Goal: Information Seeking & Learning: Find specific fact

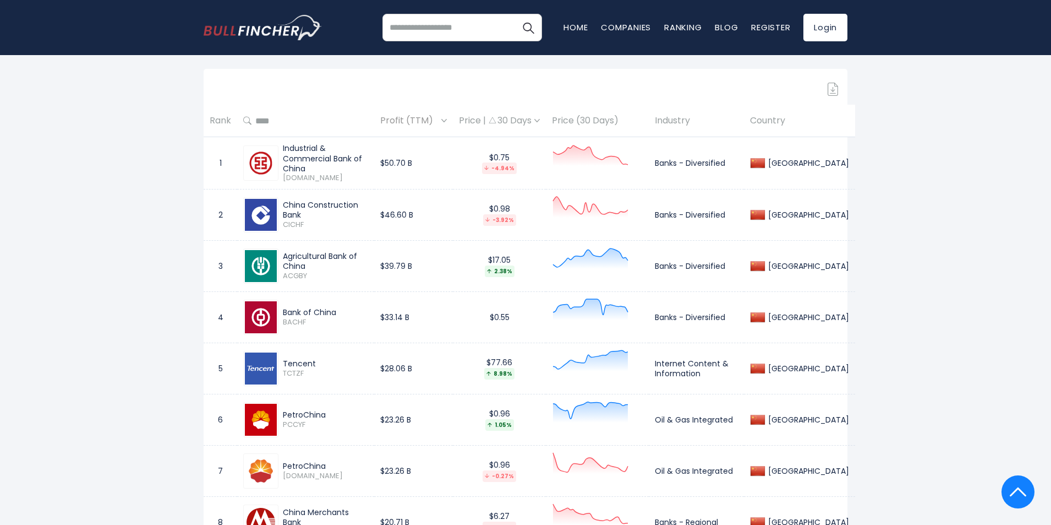
scroll to position [495, 0]
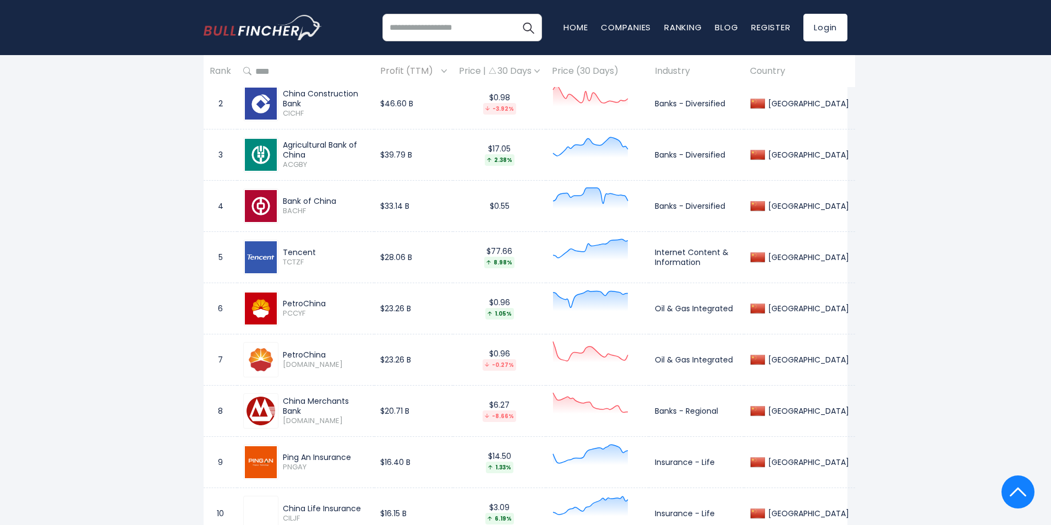
scroll to position [606, 0]
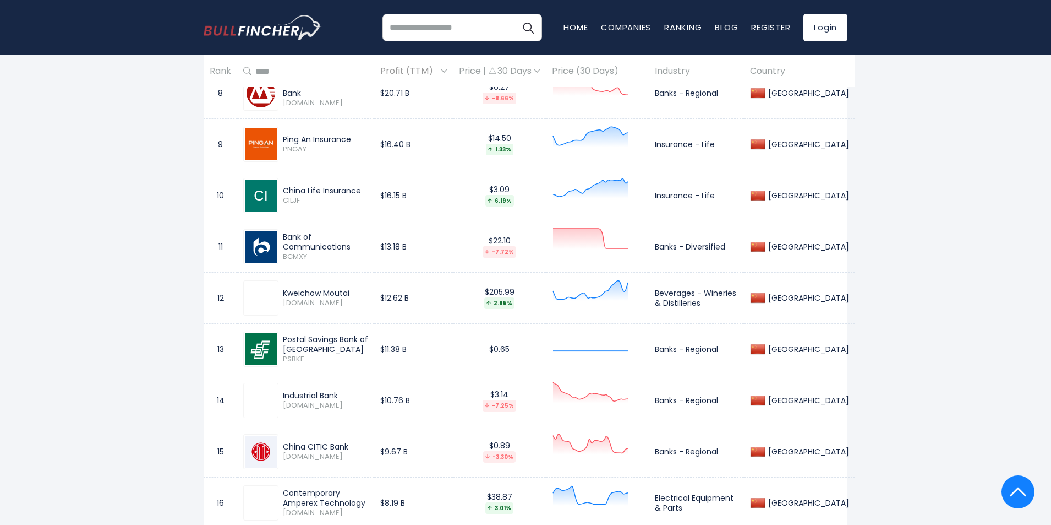
scroll to position [936, 0]
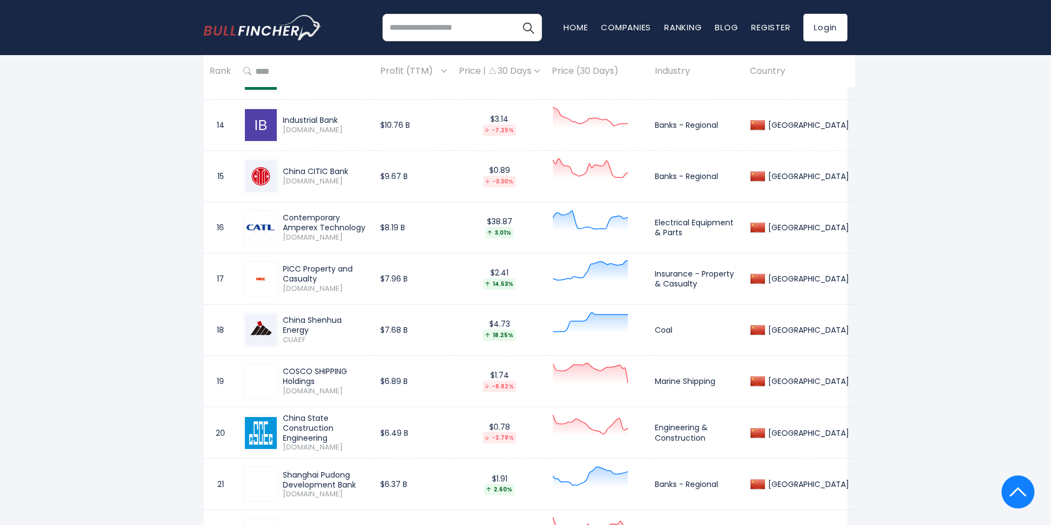
scroll to position [1211, 0]
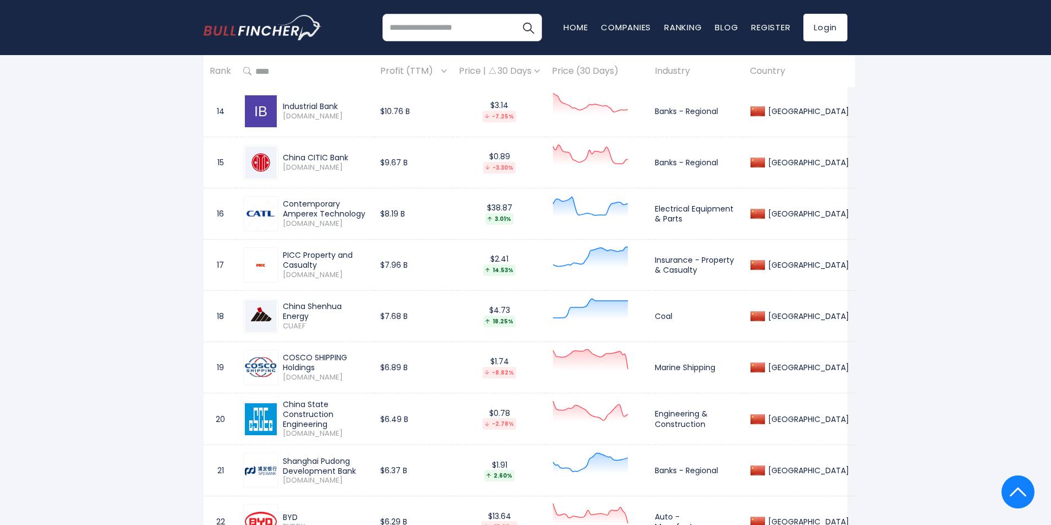
click at [353, 281] on div "PICC Property and Casualty [DOMAIN_NAME]" at bounding box center [305, 264] width 125 height 35
drag, startPoint x: 395, startPoint y: 260, endPoint x: 277, endPoint y: 257, distance: 117.3
click at [277, 257] on div "PICC Property and Casualty [DOMAIN_NAME]" at bounding box center [305, 264] width 125 height 35
click at [288, 257] on div "PICC Property and Casualty" at bounding box center [325, 260] width 85 height 20
drag, startPoint x: 287, startPoint y: 257, endPoint x: 385, endPoint y: 259, distance: 98.6
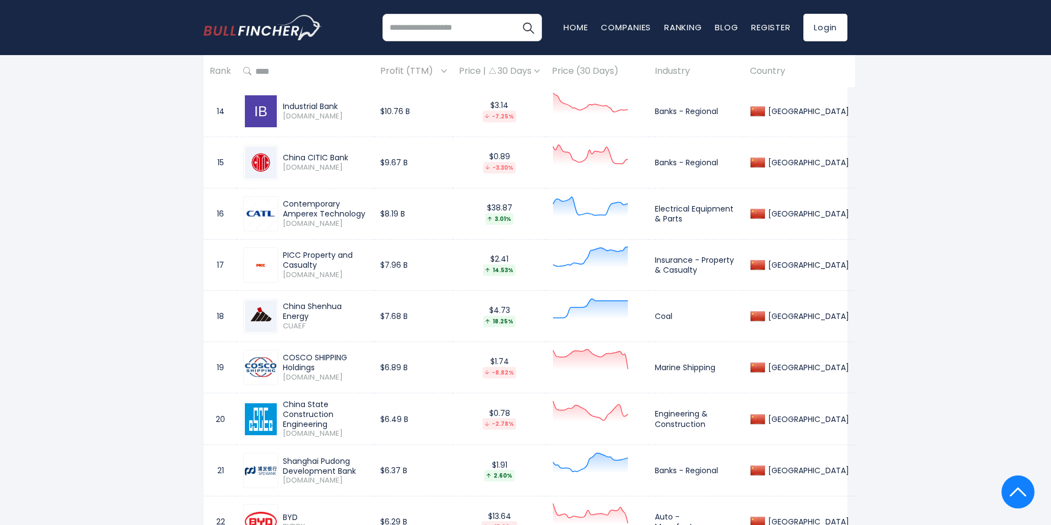
click at [368, 259] on div "PICC Property and Casualty" at bounding box center [325, 260] width 85 height 20
drag, startPoint x: 393, startPoint y: 260, endPoint x: 279, endPoint y: 257, distance: 114.0
click at [279, 257] on div "PICC Property and Casualty [DOMAIN_NAME]" at bounding box center [324, 264] width 90 height 29
copy div "PICC Property and Casualty"
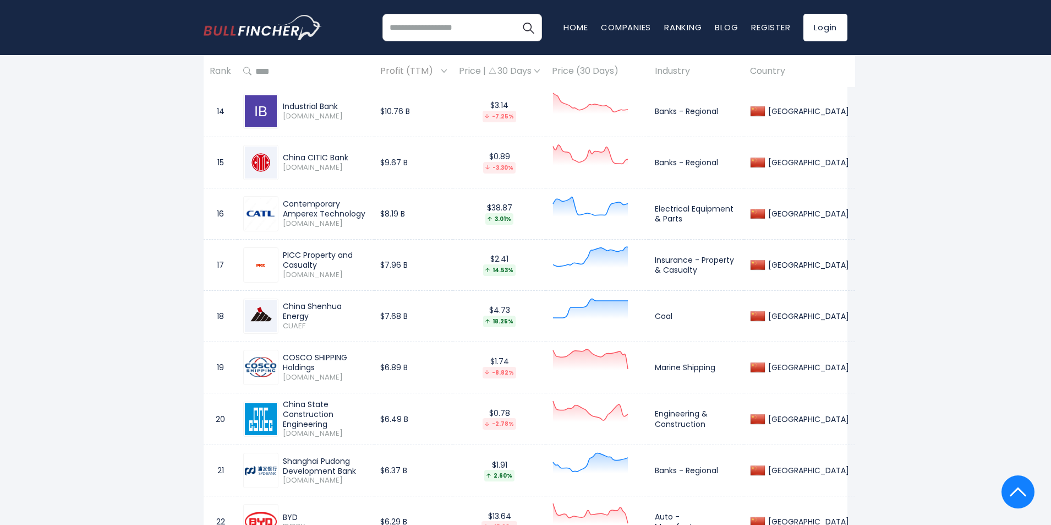
copy div "PICC Property and Casualty"
click at [334, 309] on div "China Shenhua Energy" at bounding box center [325, 311] width 85 height 20
drag, startPoint x: 369, startPoint y: 310, endPoint x: 283, endPoint y: 308, distance: 85.9
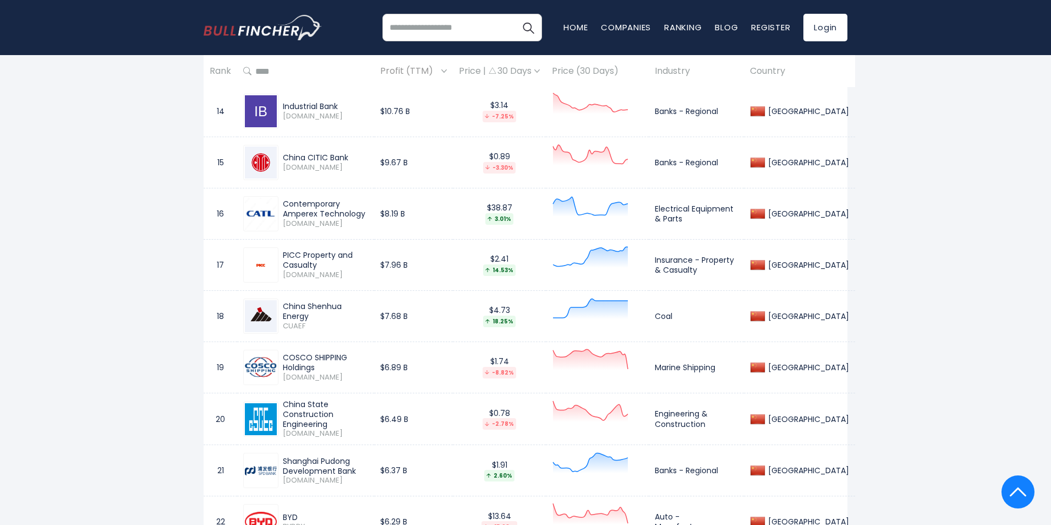
click at [283, 308] on div "China Shenhua Energy" at bounding box center [325, 311] width 85 height 20
copy div "China Shenhua Energy"
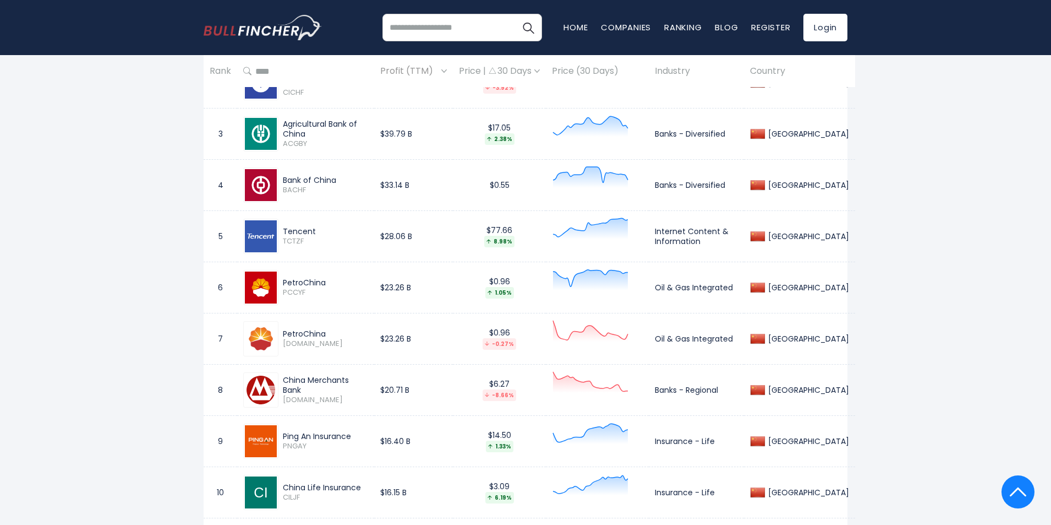
scroll to position [606, 0]
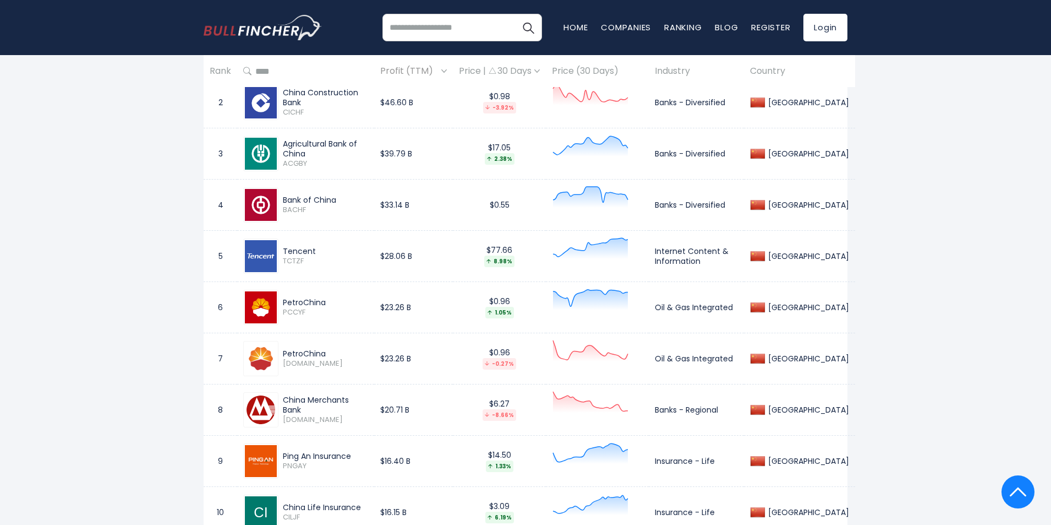
drag, startPoint x: 334, startPoint y: 304, endPoint x: 283, endPoint y: 299, distance: 51.5
click at [283, 299] on div "PetroChina" at bounding box center [325, 302] width 85 height 10
copy div "PetroChina"
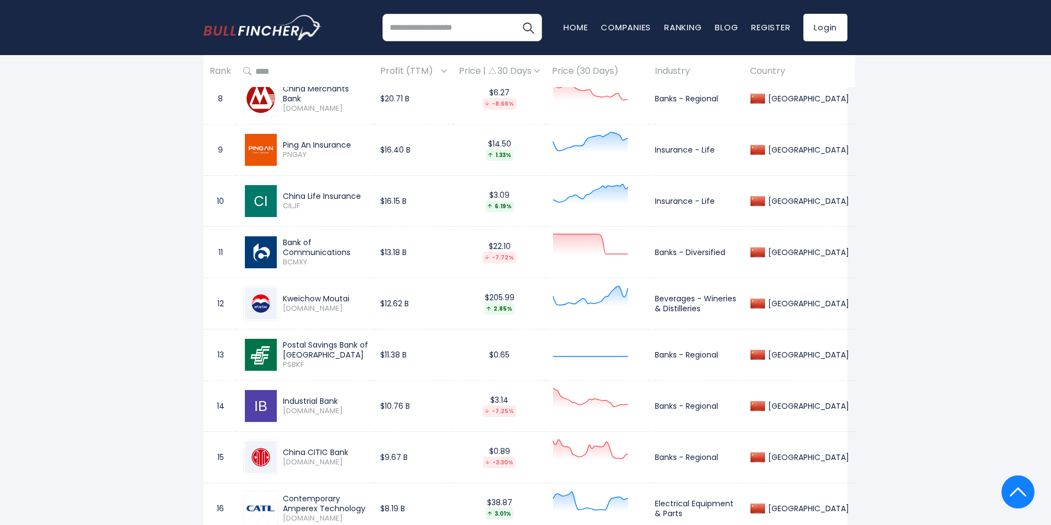
scroll to position [936, 0]
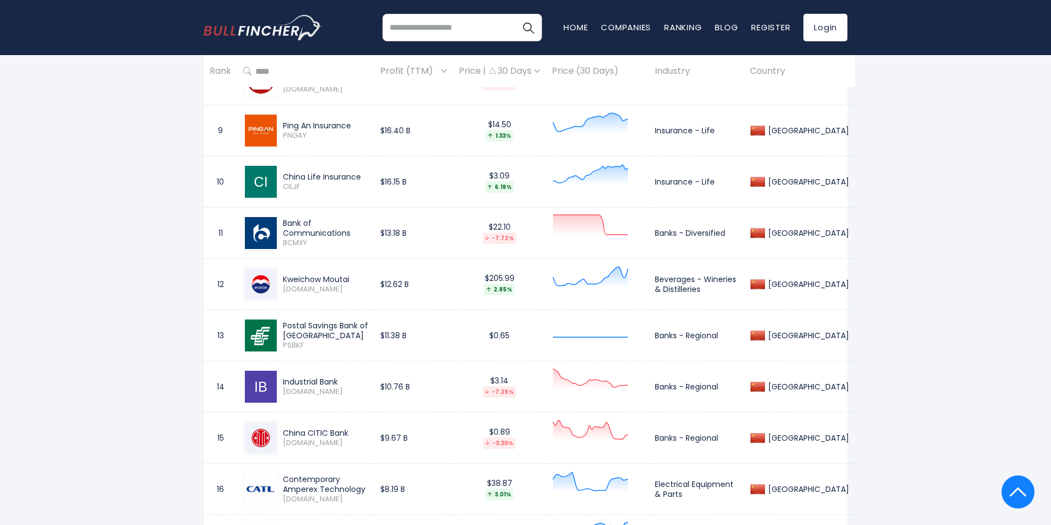
drag, startPoint x: 360, startPoint y: 280, endPoint x: 284, endPoint y: 275, distance: 76.1
click at [284, 275] on div "Kweichow Moutai" at bounding box center [325, 279] width 85 height 10
copy div "Kweichow Moutai"
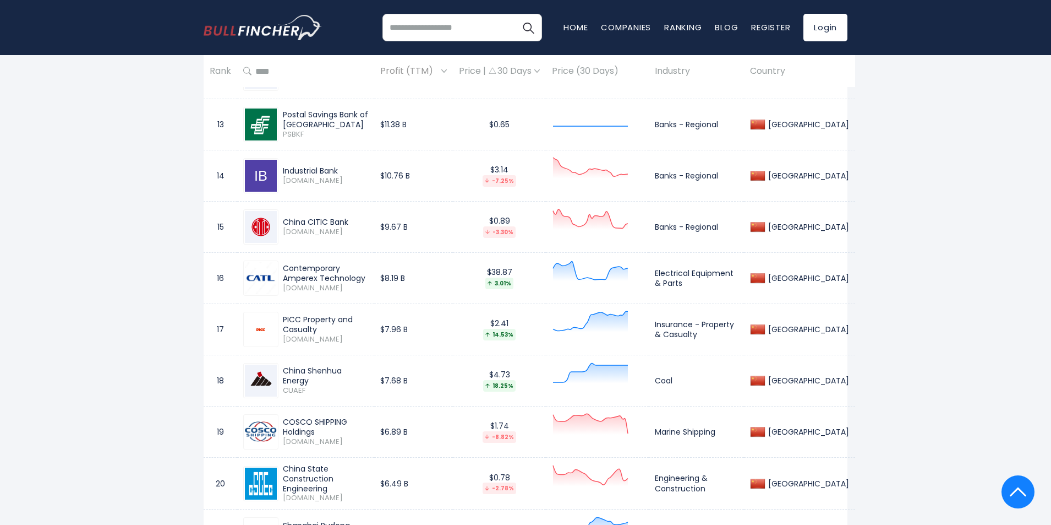
scroll to position [1156, 0]
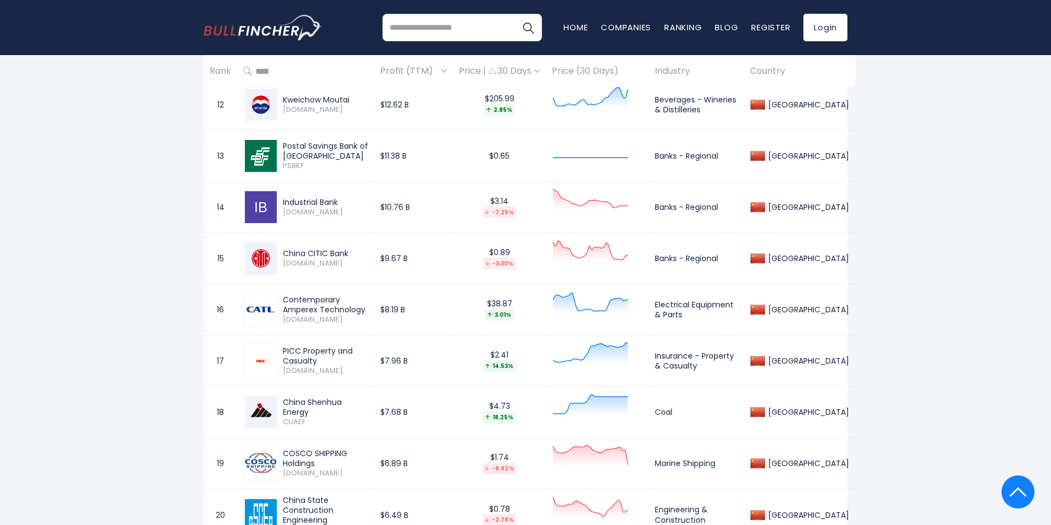
scroll to position [1101, 0]
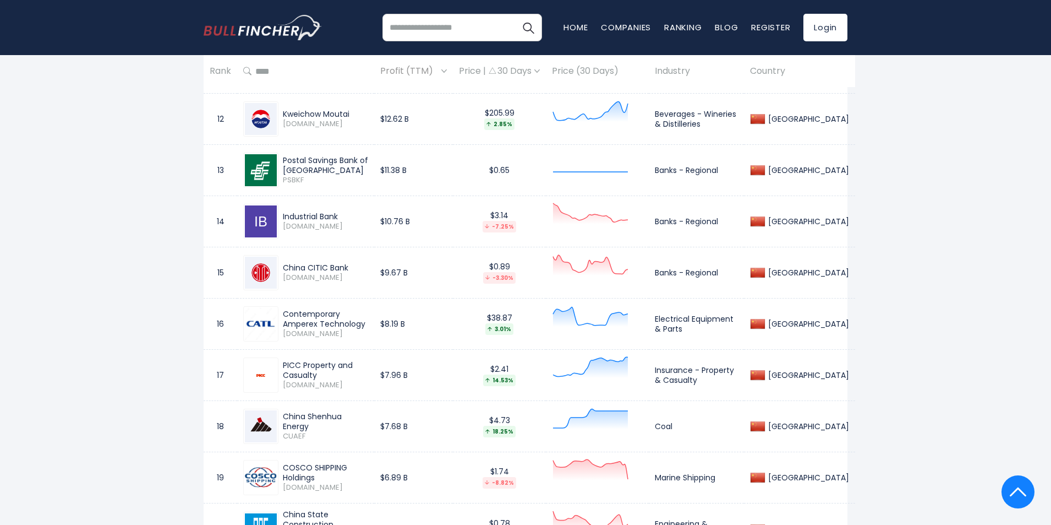
drag, startPoint x: 308, startPoint y: 123, endPoint x: 285, endPoint y: 120, distance: 23.3
click at [285, 120] on span "[DOMAIN_NAME]" at bounding box center [325, 123] width 85 height 9
copy span "600519"
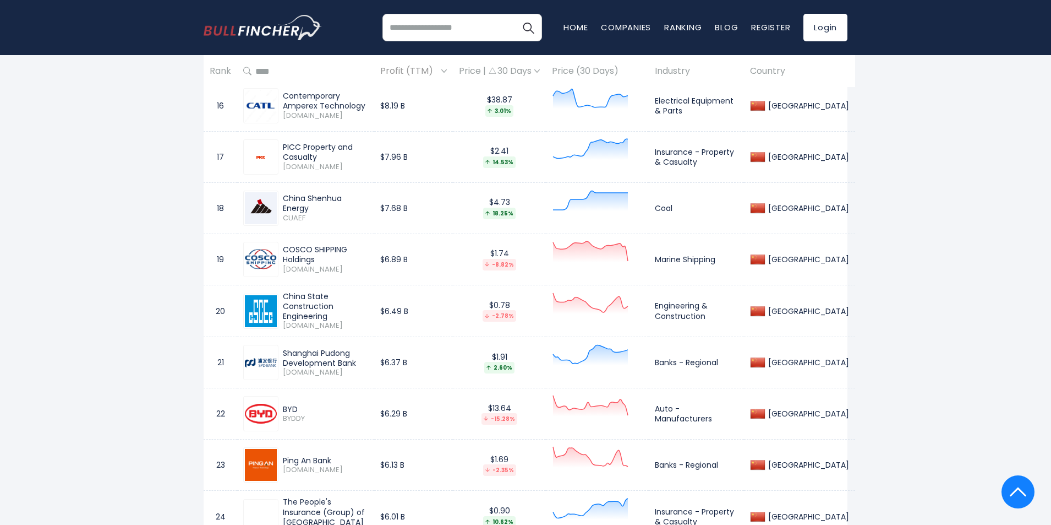
scroll to position [1321, 0]
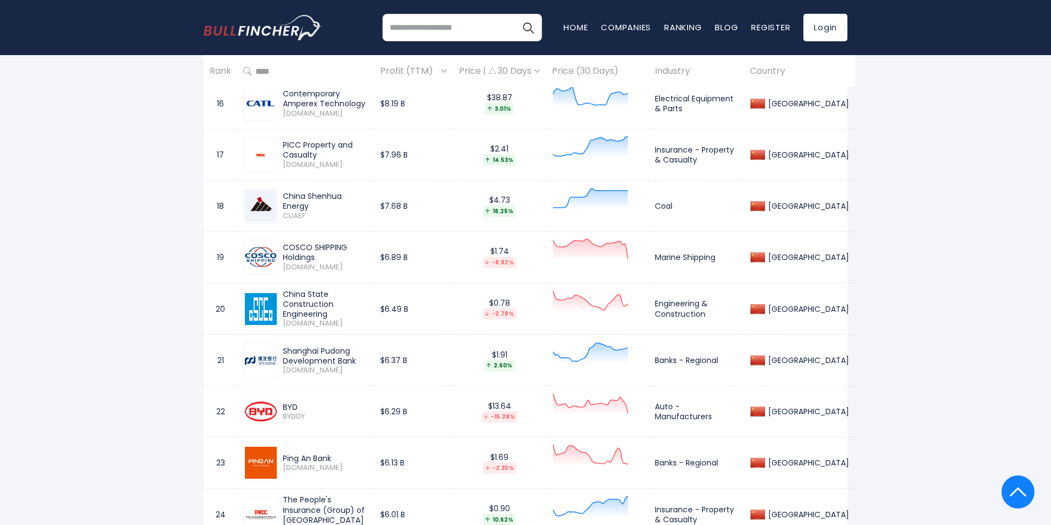
drag, startPoint x: 385, startPoint y: 254, endPoint x: 284, endPoint y: 249, distance: 101.4
click at [284, 249] on div "COSCO SHIPPING Holdings" at bounding box center [325, 252] width 85 height 20
copy div "COSCO SHIPPING Holdings"
drag, startPoint x: 172, startPoint y: 279, endPoint x: 179, endPoint y: 276, distance: 7.5
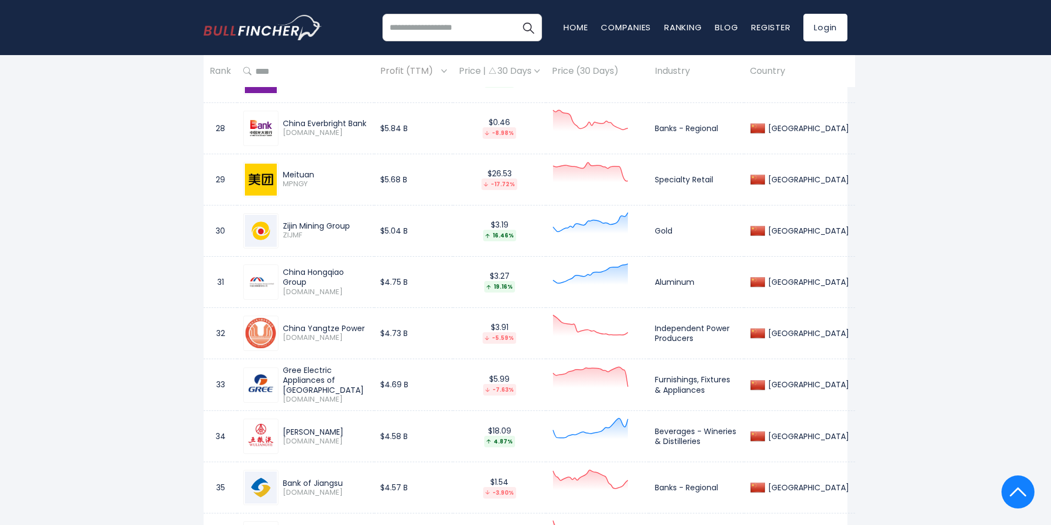
scroll to position [1927, 0]
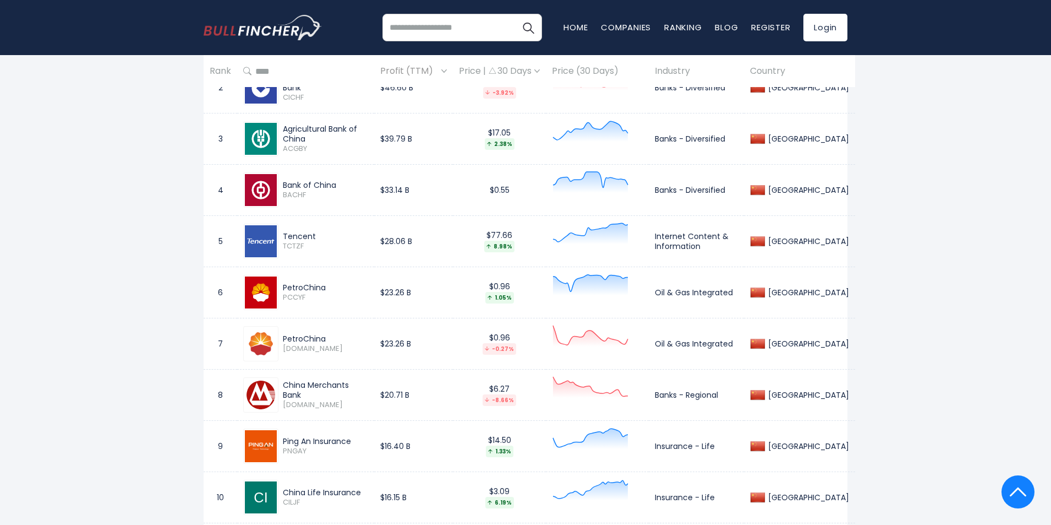
scroll to position [606, 0]
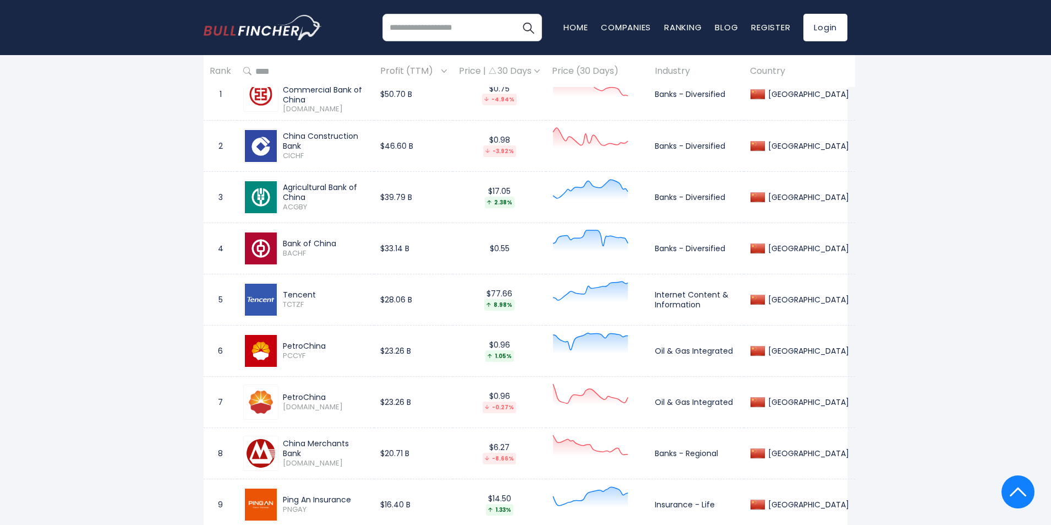
scroll to position [495, 0]
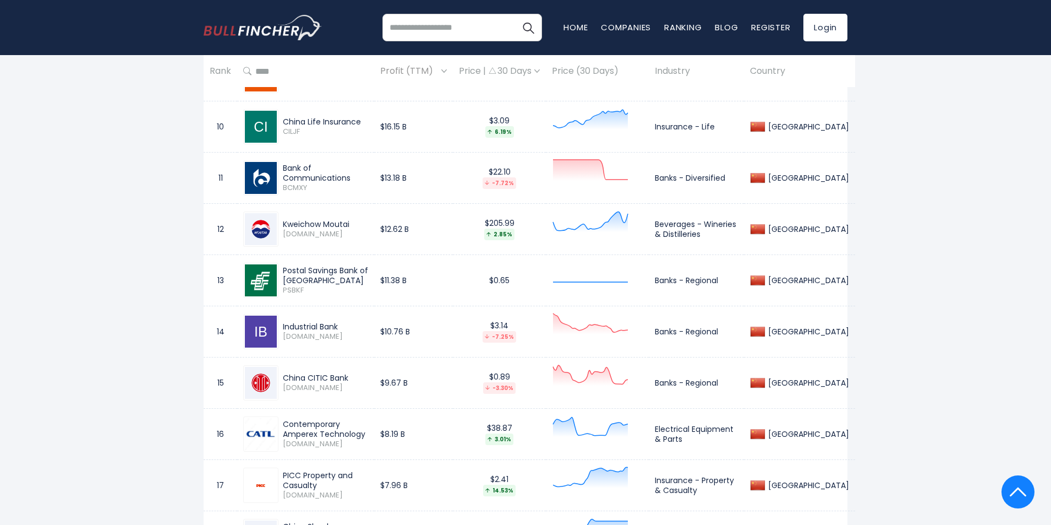
scroll to position [1046, 0]
